Goal: Task Accomplishment & Management: Complete application form

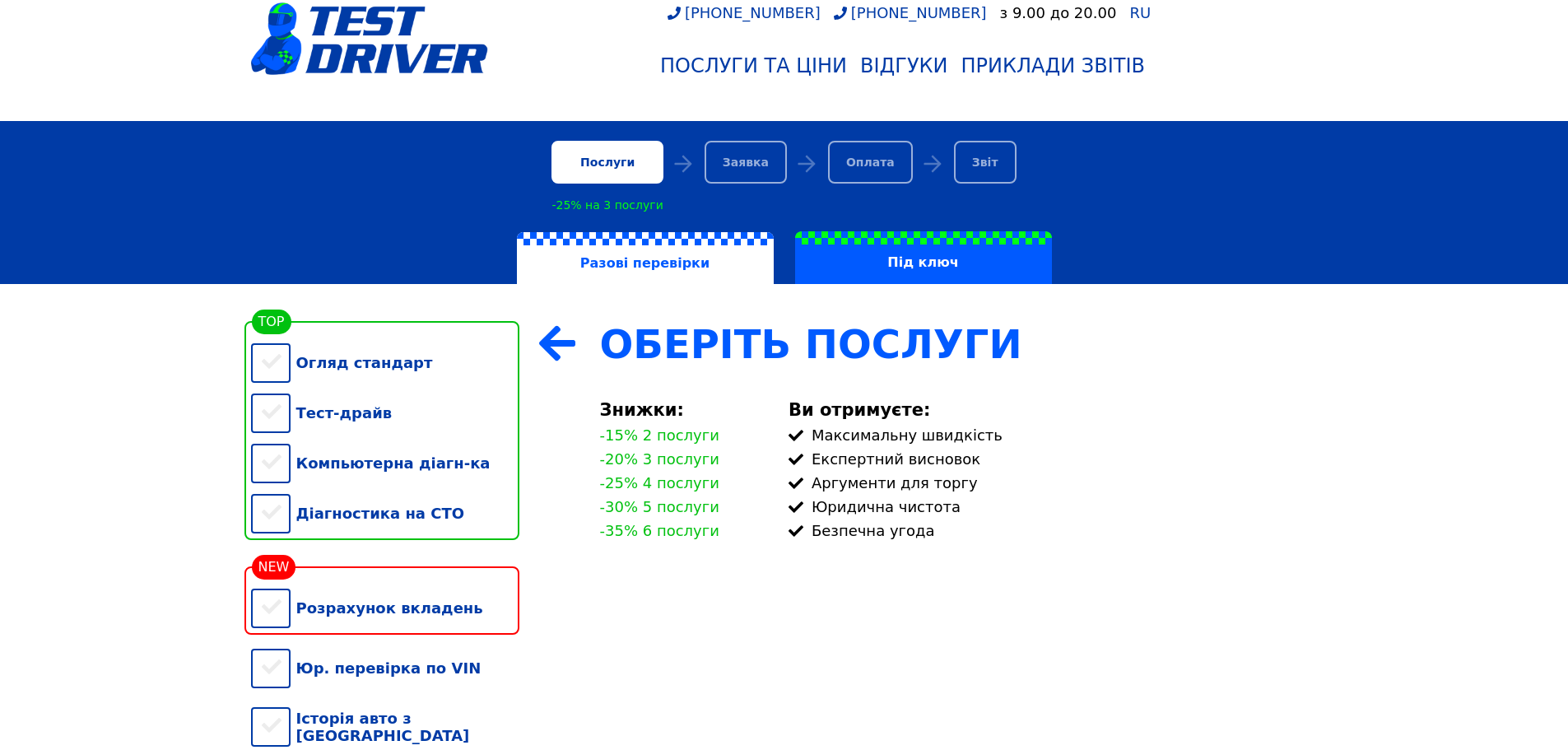
scroll to position [82, 0]
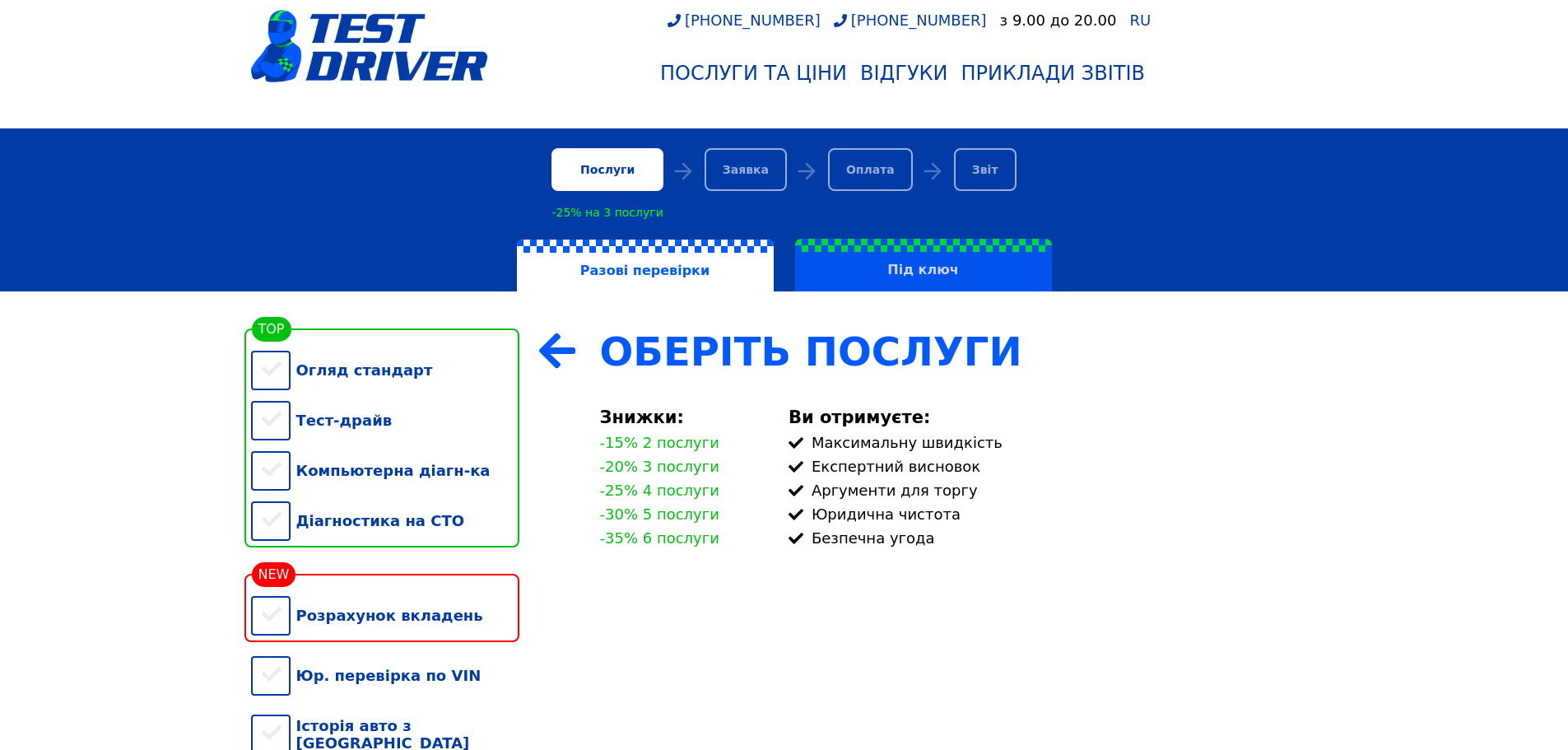
click at [949, 287] on label "Під ключ" at bounding box center [923, 265] width 257 height 53
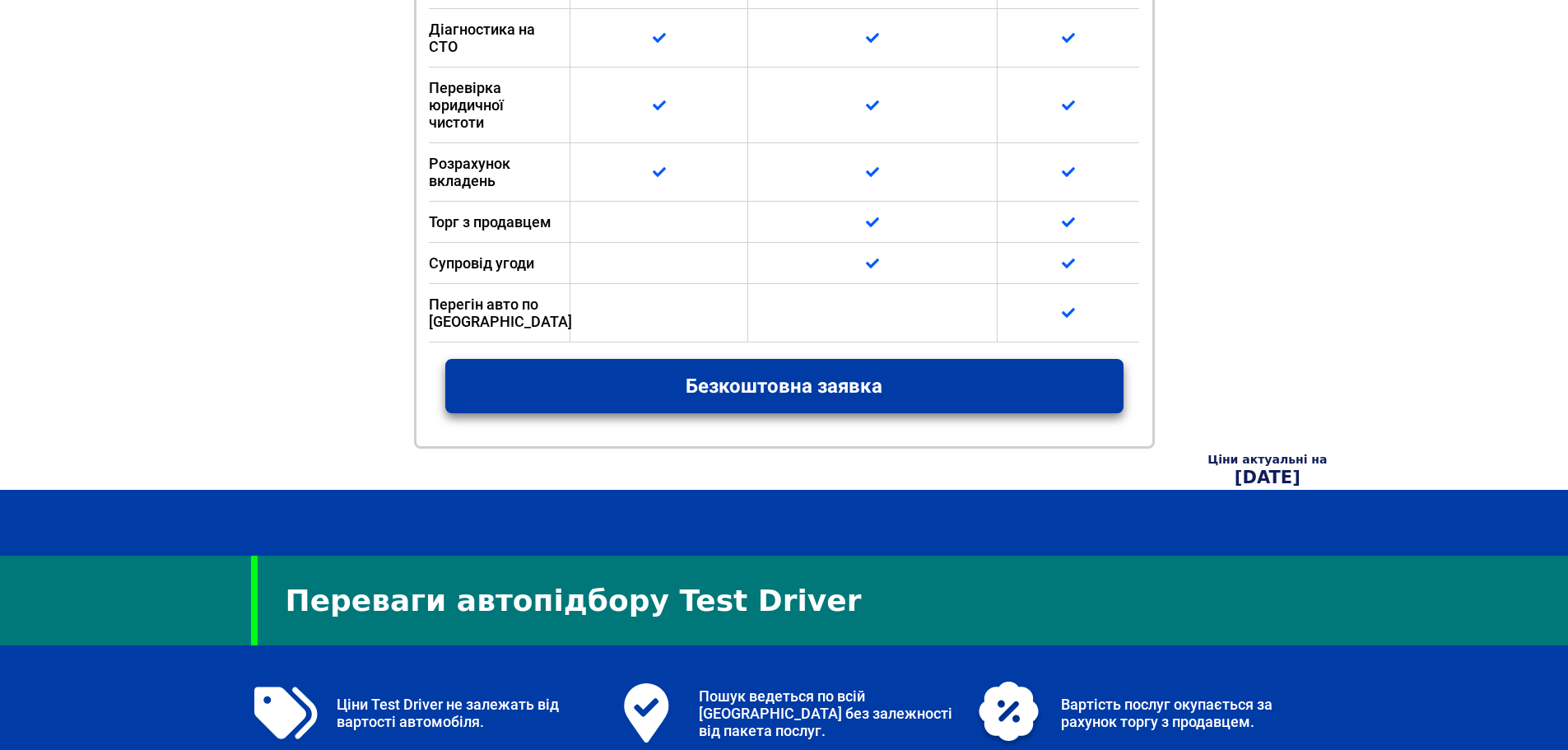
scroll to position [1400, 0]
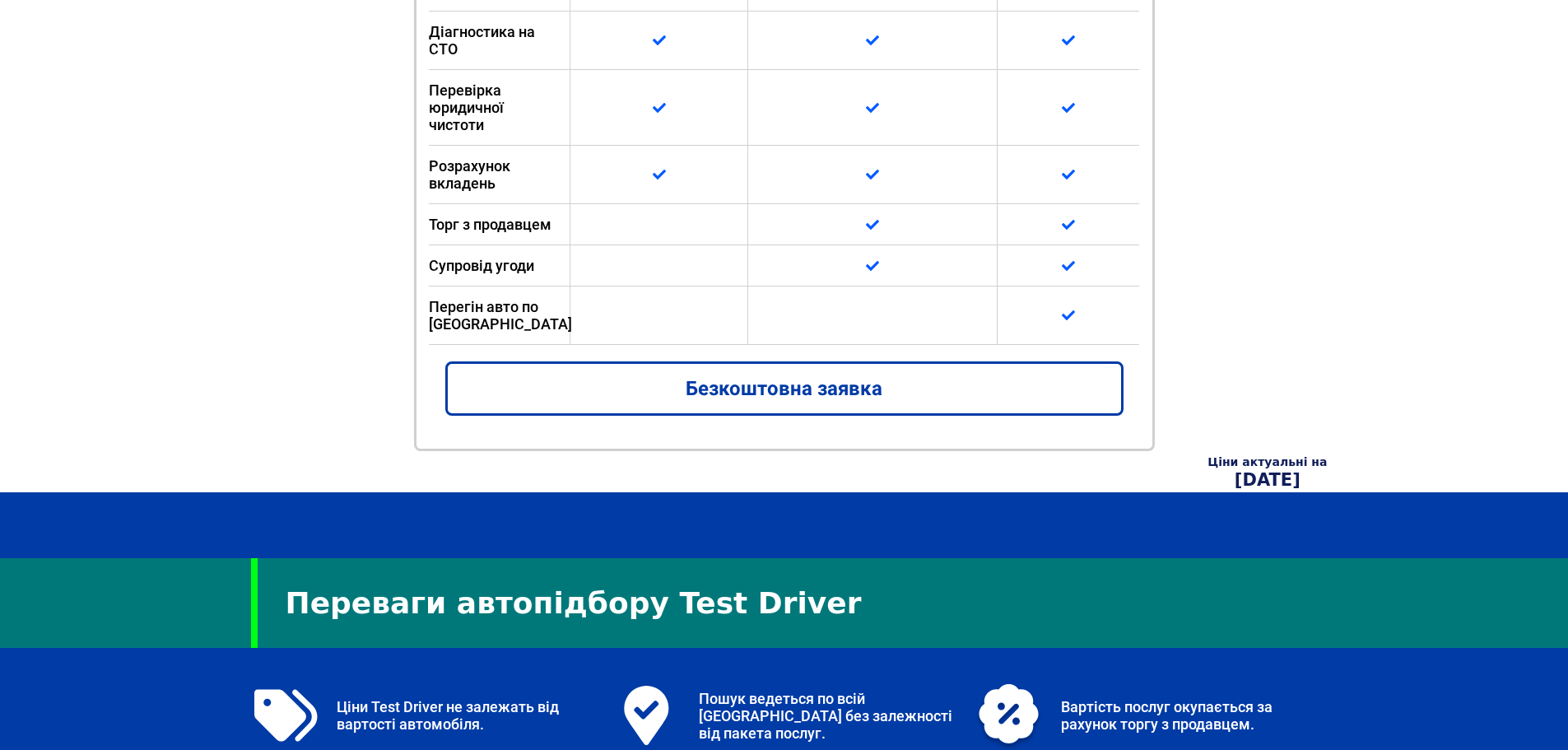
click at [797, 378] on link "Безкоштовна заявка" at bounding box center [784, 389] width 678 height 54
select select "Автопідбір "Розширений""
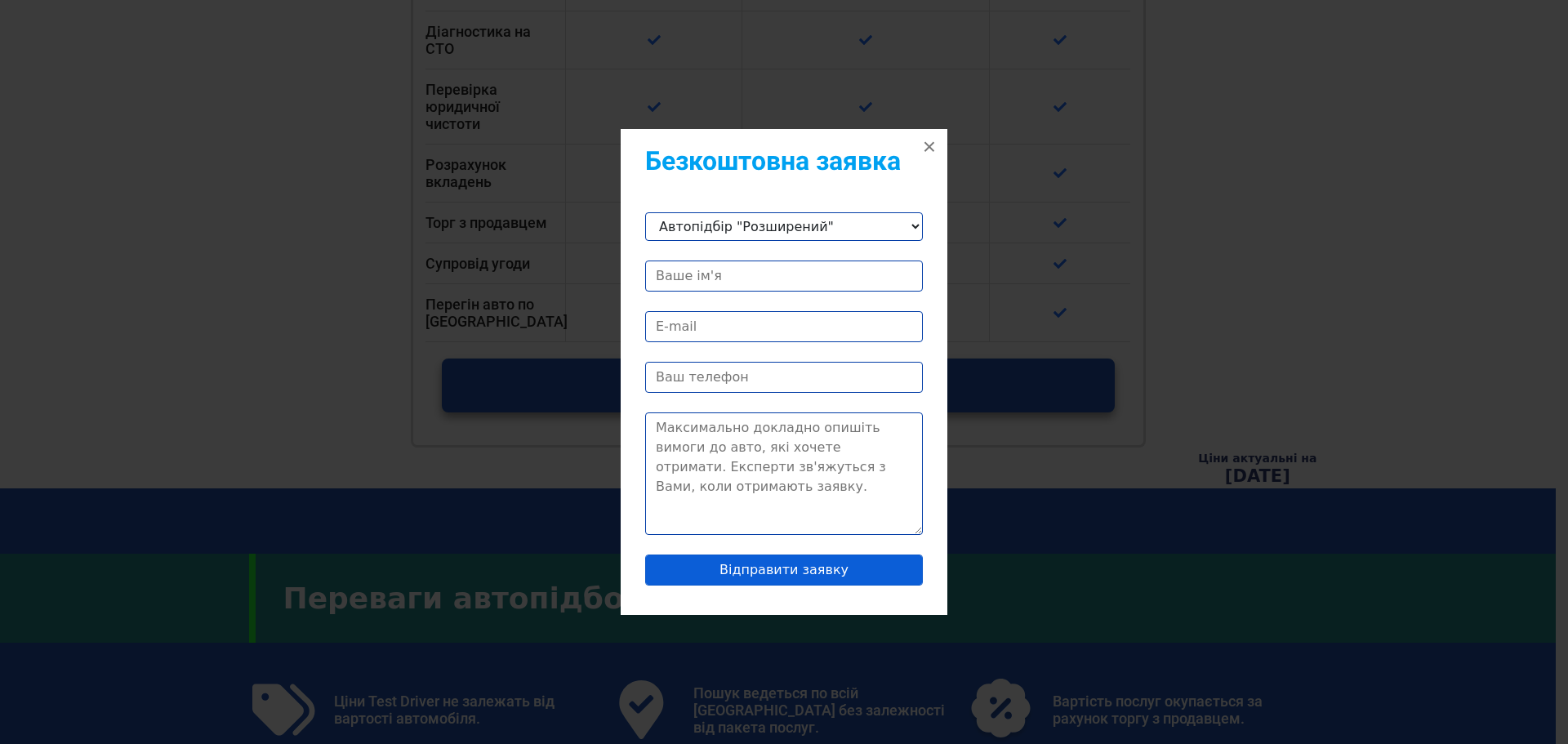
click at [903, 231] on select "Автопідбір "Стандарт" Автопідбір "Король дороги" Автопідбір "Розширений"" at bounding box center [783, 226] width 277 height 29
click at [931, 146] on button "×" at bounding box center [929, 147] width 36 height 36
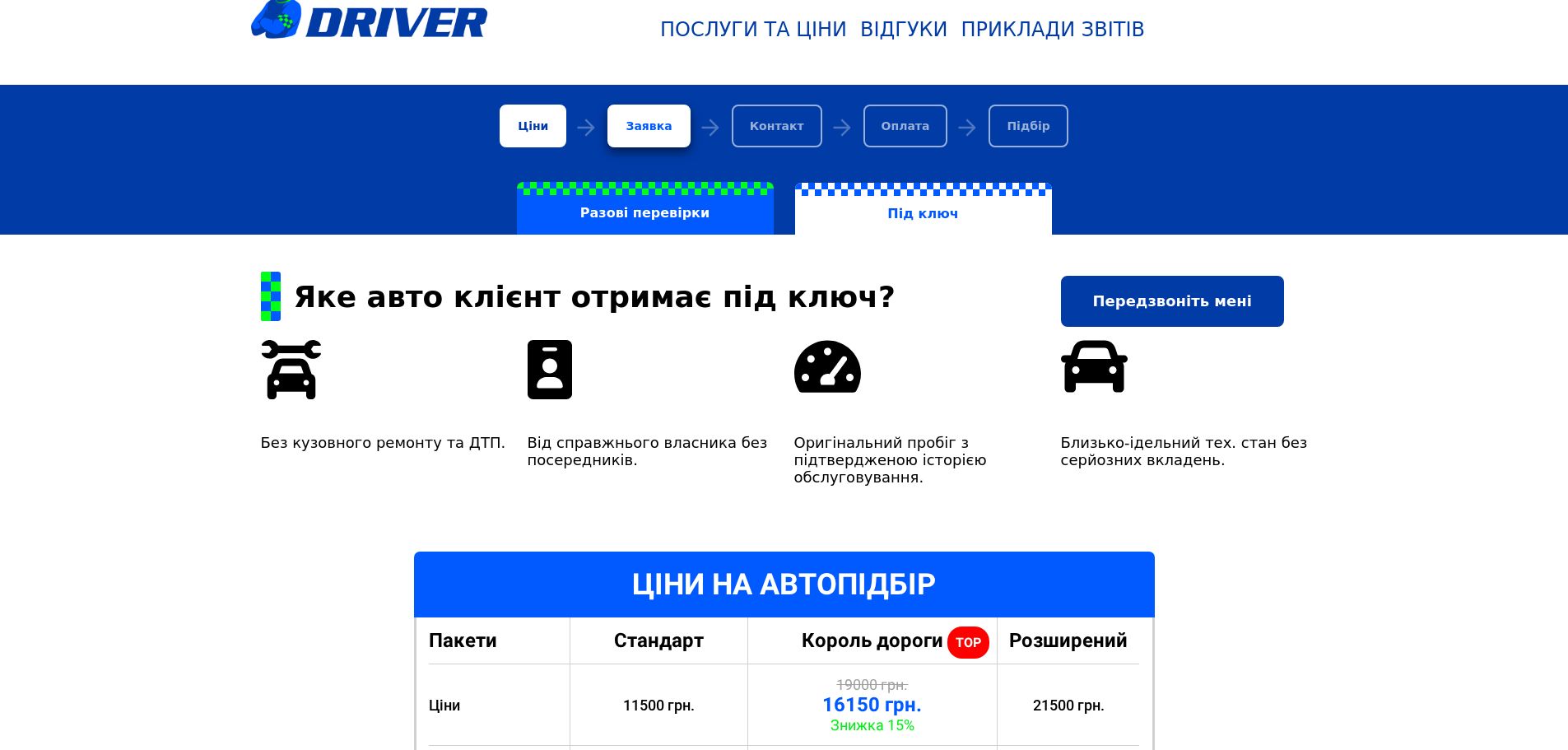
scroll to position [82, 0]
